Goal: Task Accomplishment & Management: Complete application form

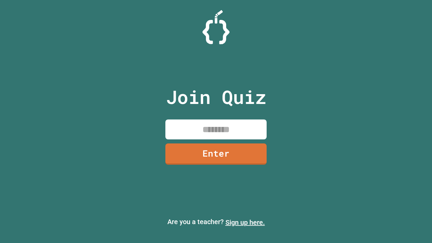
click at [245, 222] on link "Sign up here." at bounding box center [244, 222] width 39 height 8
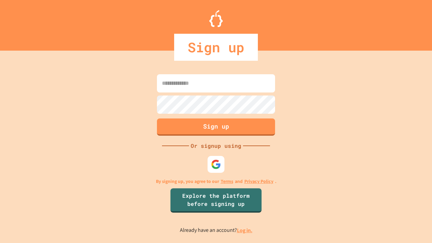
click at [245, 230] on link "Log in." at bounding box center [245, 230] width 16 height 7
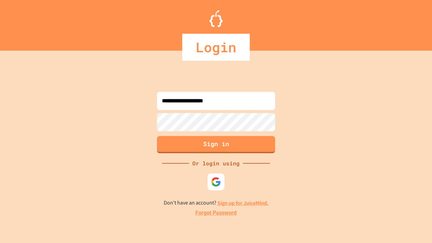
type input "**********"
